Goal: Task Accomplishment & Management: Complete application form

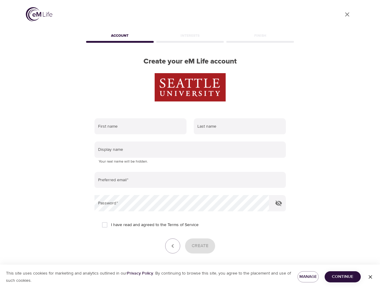
click at [140, 126] on input "text" at bounding box center [140, 126] width 92 height 16
click at [240, 126] on input "text" at bounding box center [240, 126] width 92 height 16
click at [190, 149] on input "text" at bounding box center [189, 149] width 191 height 16
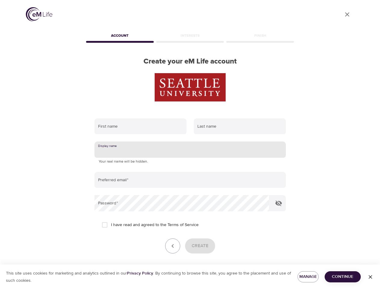
click at [190, 180] on input "email" at bounding box center [189, 180] width 191 height 16
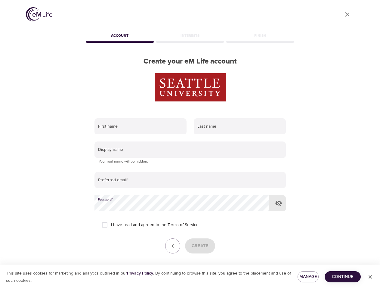
click at [278, 203] on icon "button" at bounding box center [278, 202] width 7 height 7
click at [173, 246] on icon "button" at bounding box center [172, 245] width 7 height 7
click at [200, 246] on div "Create" at bounding box center [189, 245] width 191 height 15
click at [308, 276] on span "Manage" at bounding box center [307, 277] width 11 height 8
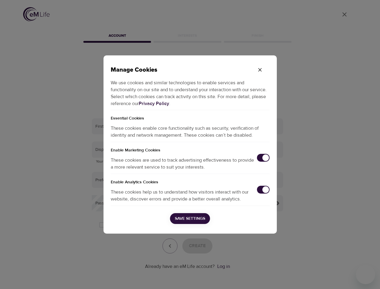
click at [342, 276] on div "Manage Cookies We use cookies and similar technologies to enable services and f…" at bounding box center [190, 144] width 380 height 289
